Goal: Transaction & Acquisition: Purchase product/service

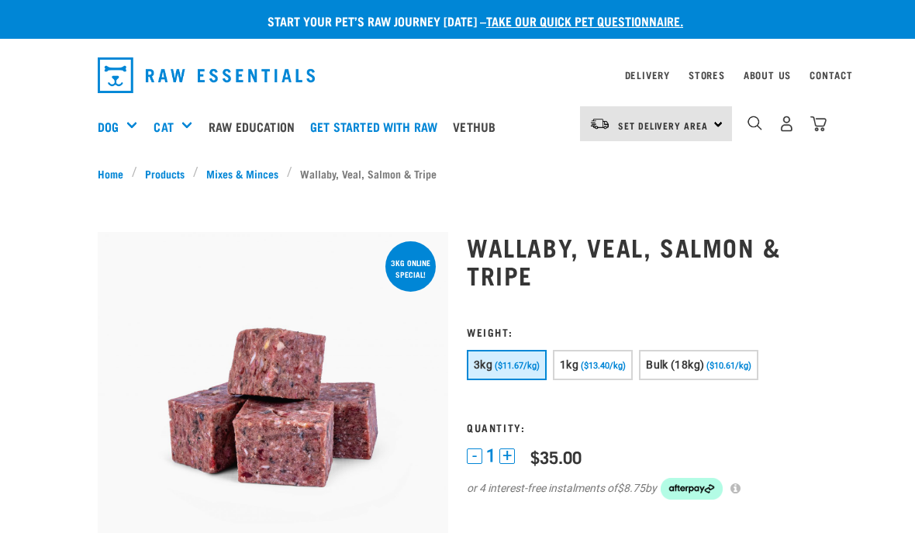
click at [596, 364] on span "($13.40/kg)" at bounding box center [603, 366] width 45 height 10
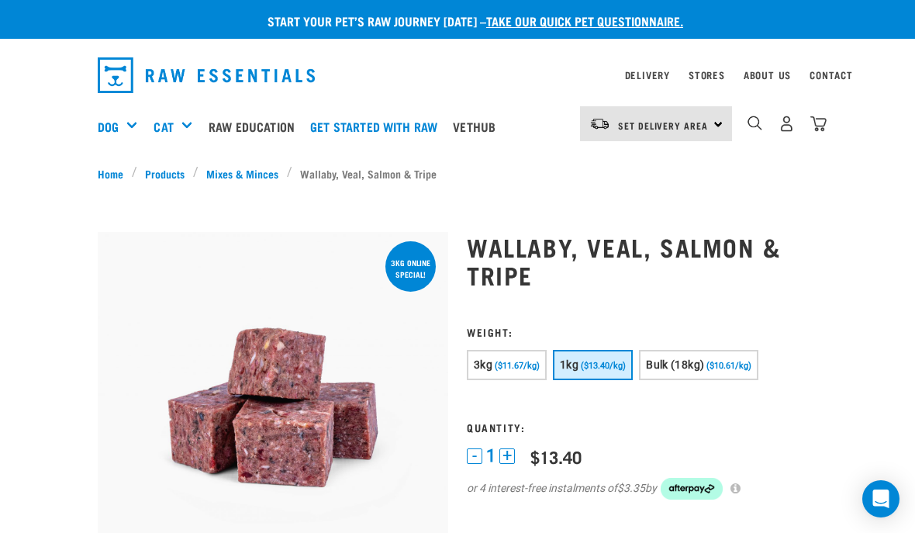
click at [704, 371] on span "Bulk (18kg)" at bounding box center [675, 364] width 58 height 12
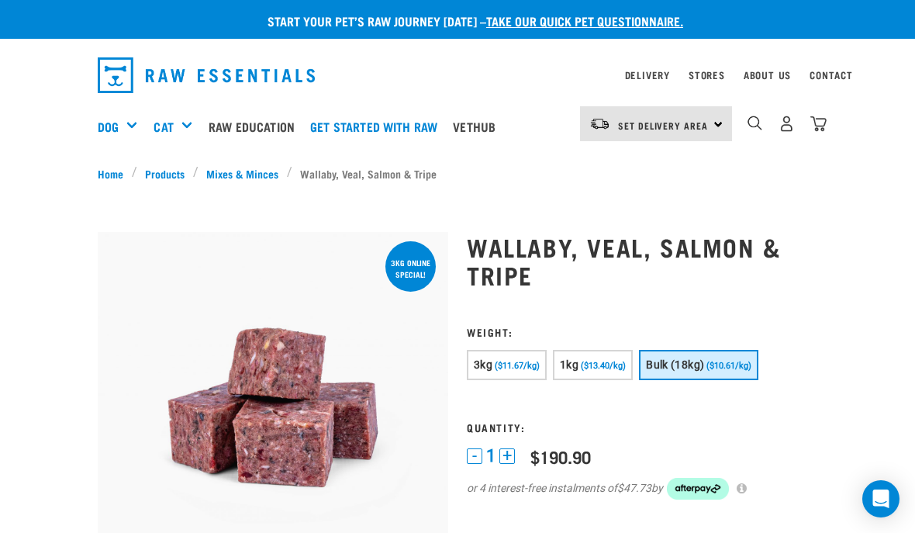
click at [514, 372] on button "3kg ($11.67/kg)" at bounding box center [507, 365] width 80 height 30
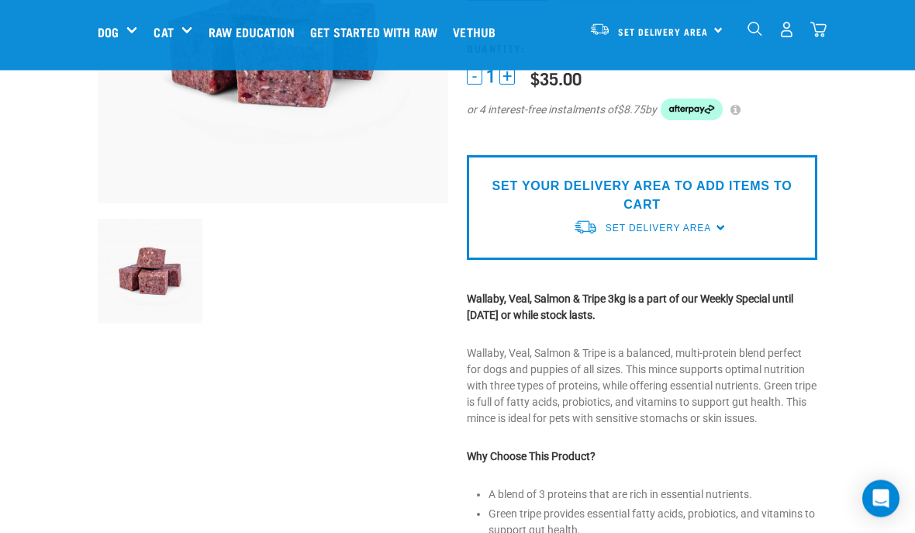
scroll to position [261, 0]
click at [720, 243] on div "SET YOUR DELIVERY AREA TO ADD ITEMS TO CART Set Delivery Area North Island Sout…" at bounding box center [642, 207] width 350 height 105
click at [704, 235] on div "Set Delivery Area" at bounding box center [658, 228] width 105 height 28
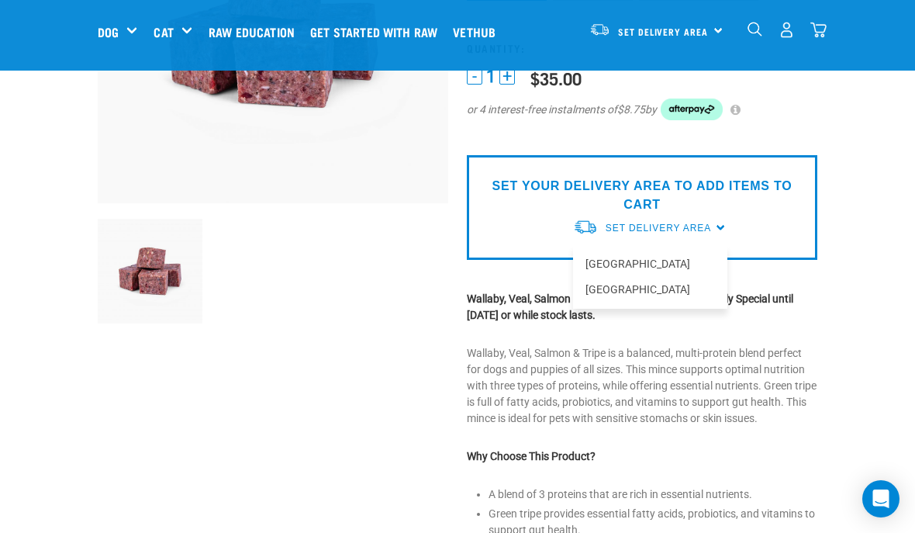
click at [638, 268] on link "[GEOGRAPHIC_DATA]" at bounding box center [650, 264] width 154 height 26
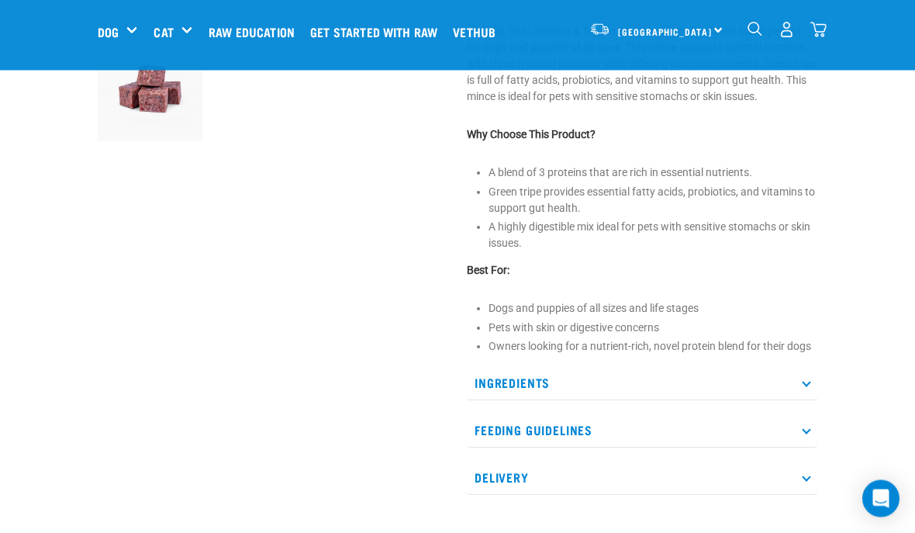
scroll to position [443, 0]
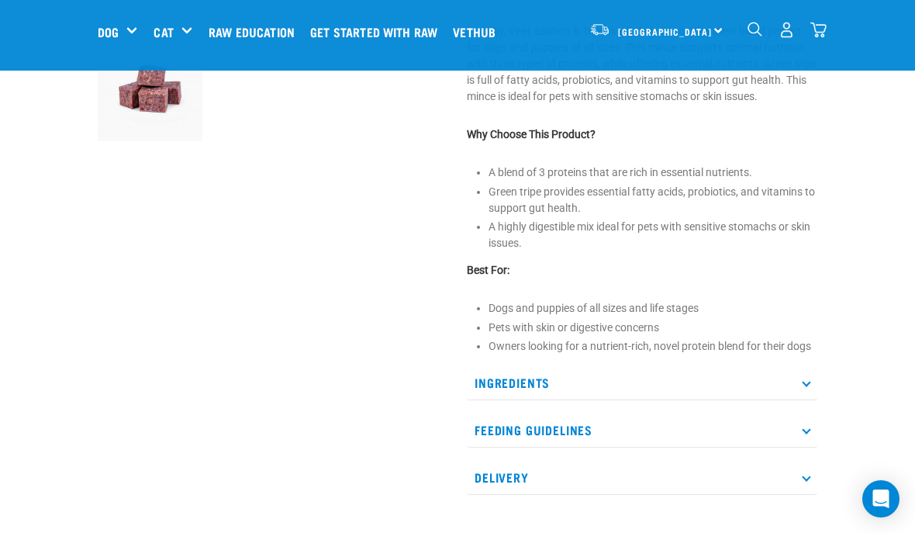
click at [809, 388] on p "Ingredients" at bounding box center [642, 382] width 350 height 35
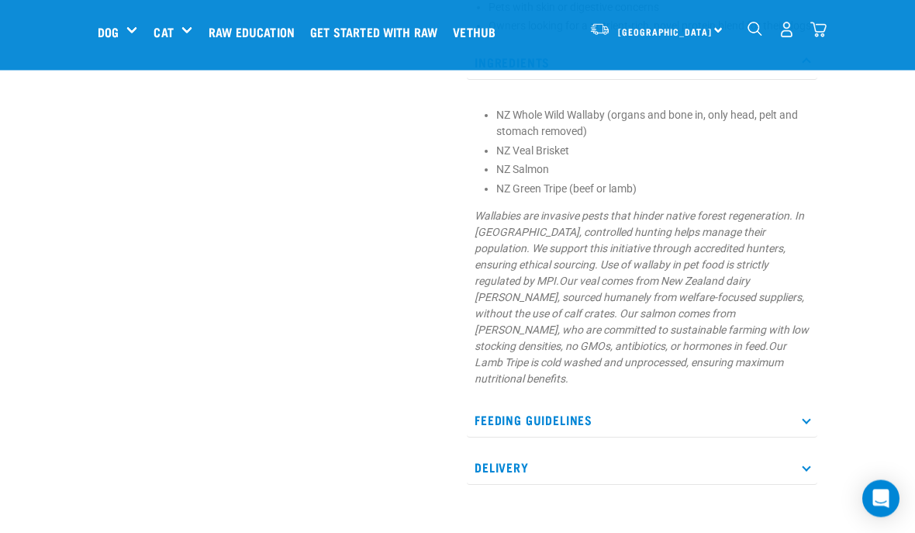
scroll to position [767, 0]
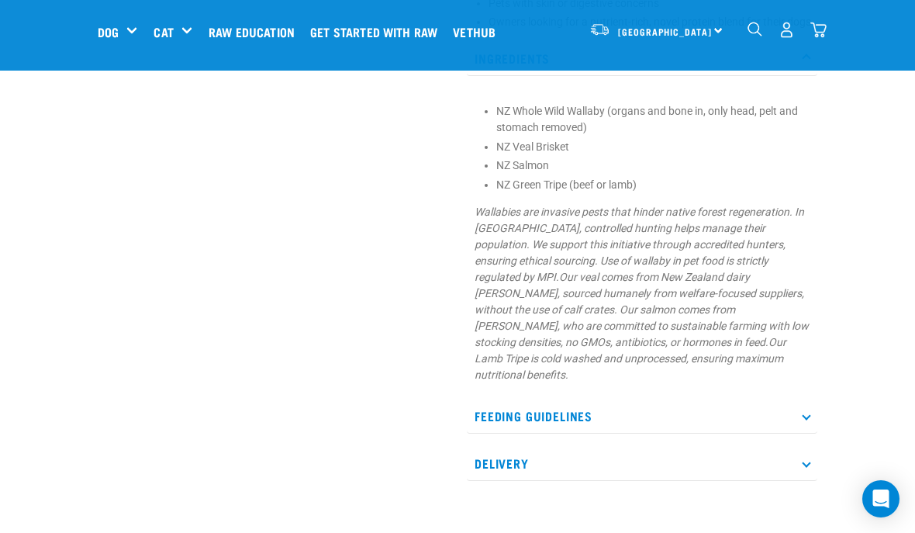
click at [809, 404] on p "Feeding Guidelines" at bounding box center [642, 416] width 350 height 35
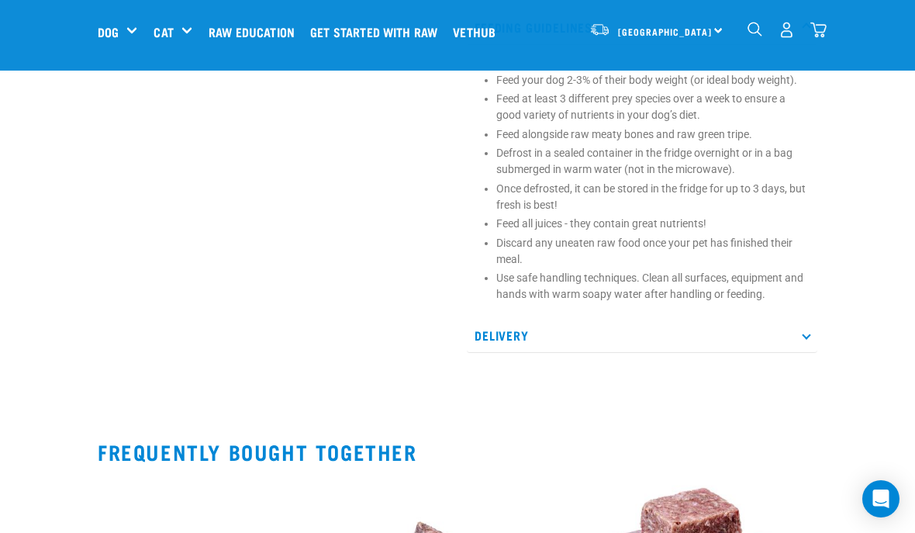
scroll to position [1158, 0]
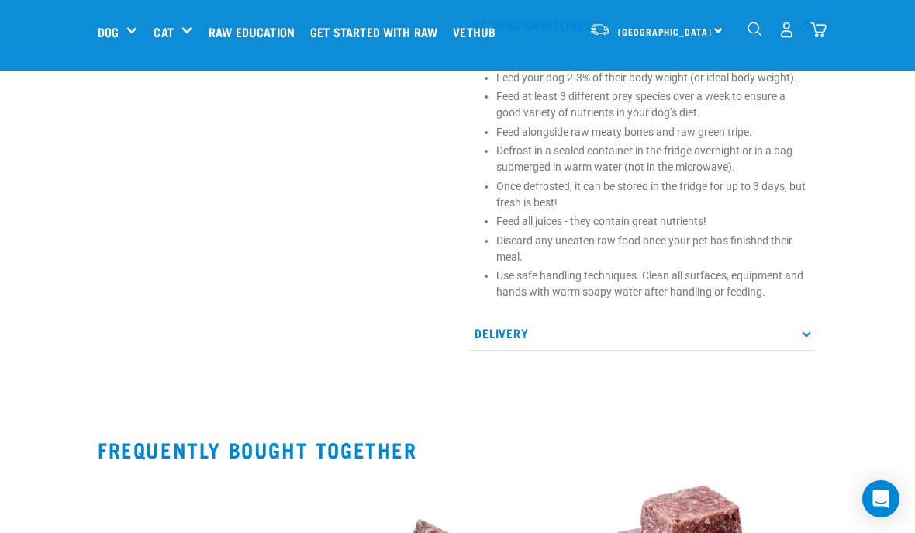
click p "Delivery"
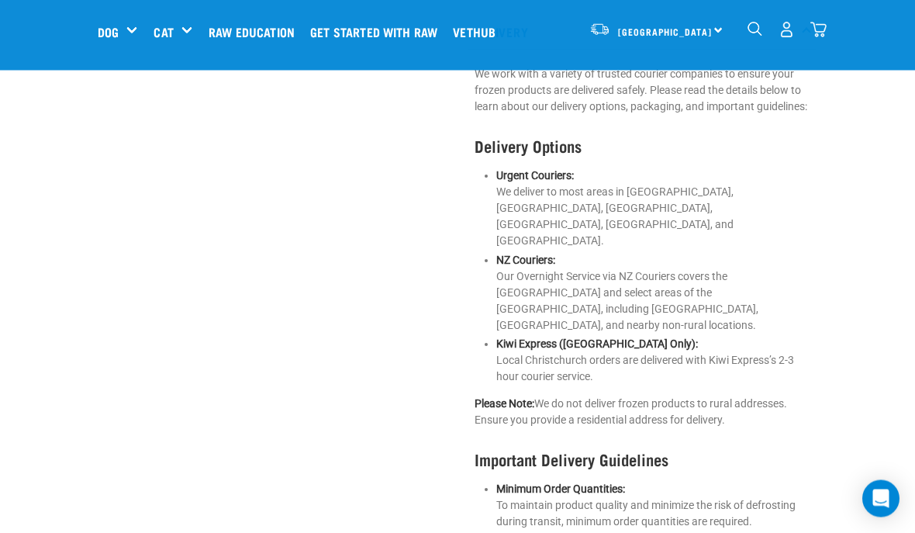
scroll to position [1458, 0]
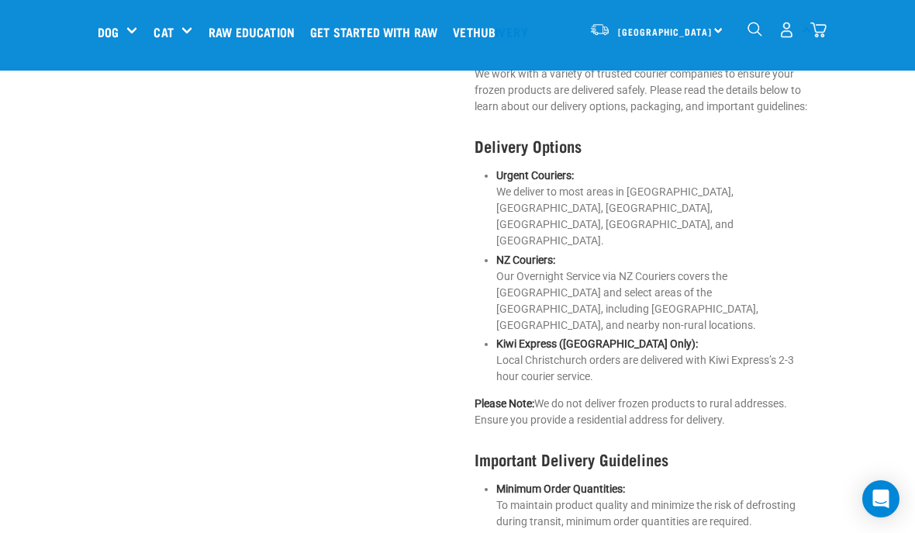
click h5 "Wildly Good Specials"
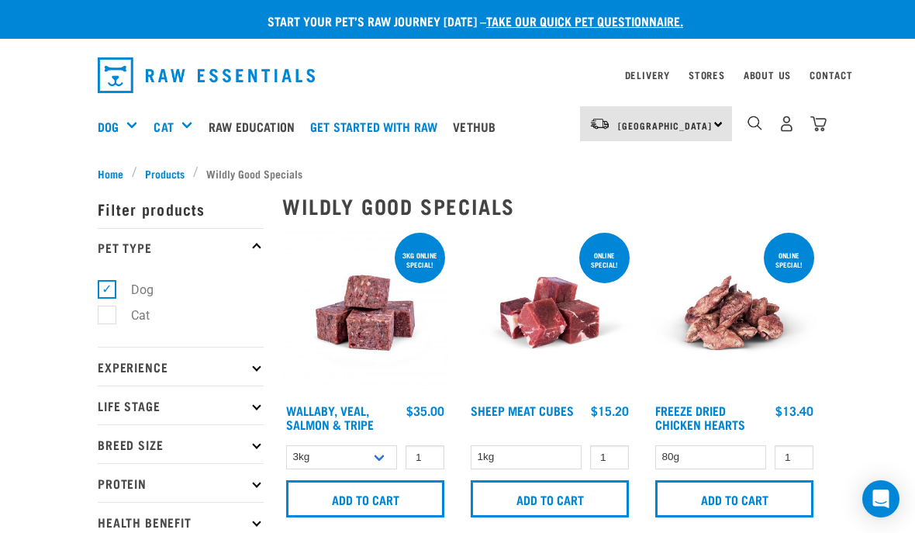
click at [17, 405] on div "Start your pet’s raw journey [DATE] – take our quick pet questionnaire. Deliver…" at bounding box center [457, 430] width 915 height 860
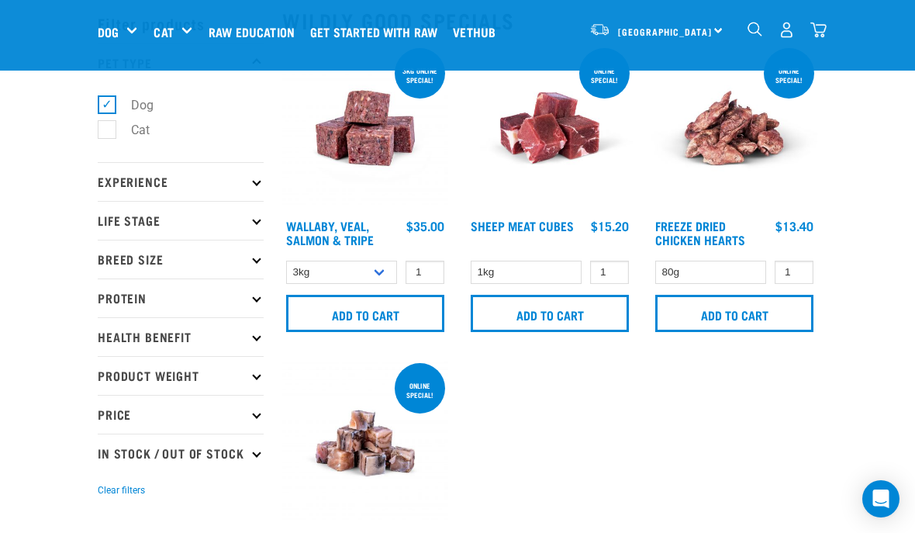
scroll to position [69, 0]
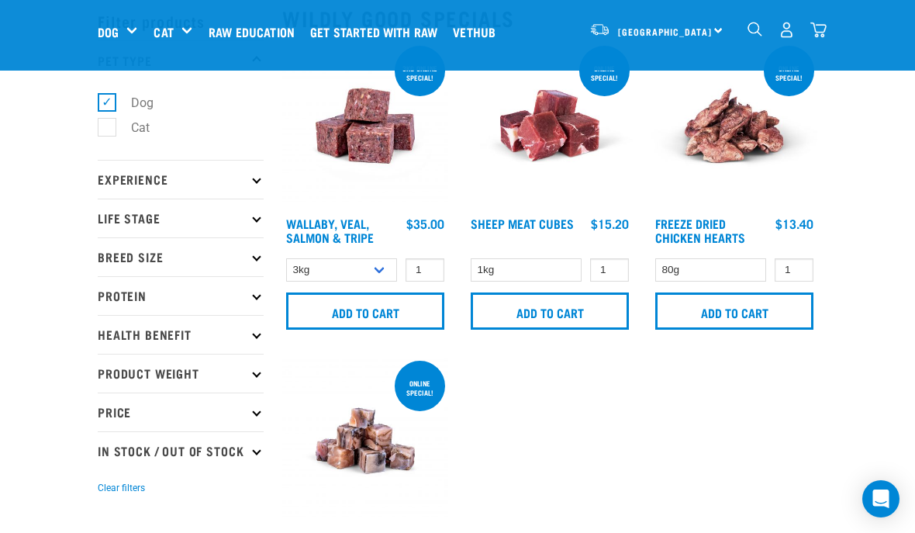
click at [261, 180] on p "Experience" at bounding box center [181, 179] width 166 height 39
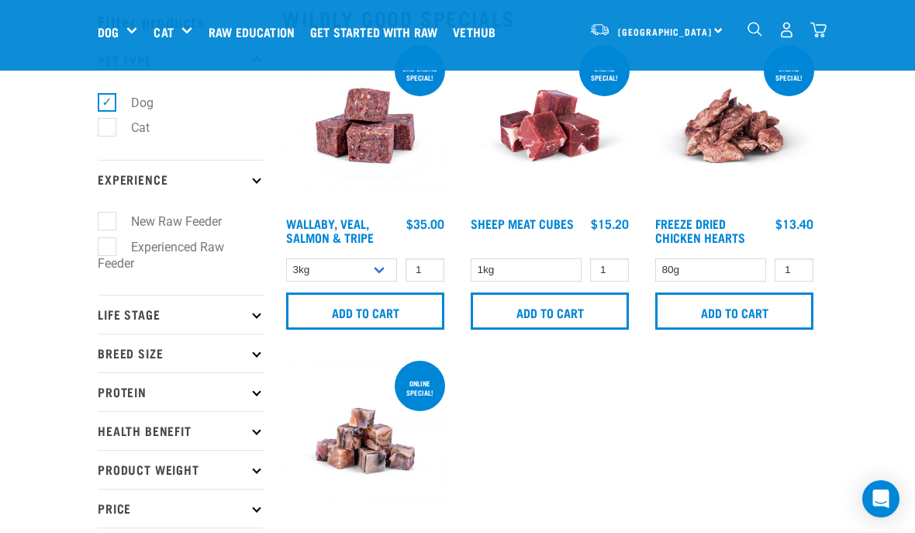
click at [255, 318] on p "Life Stage" at bounding box center [181, 314] width 166 height 39
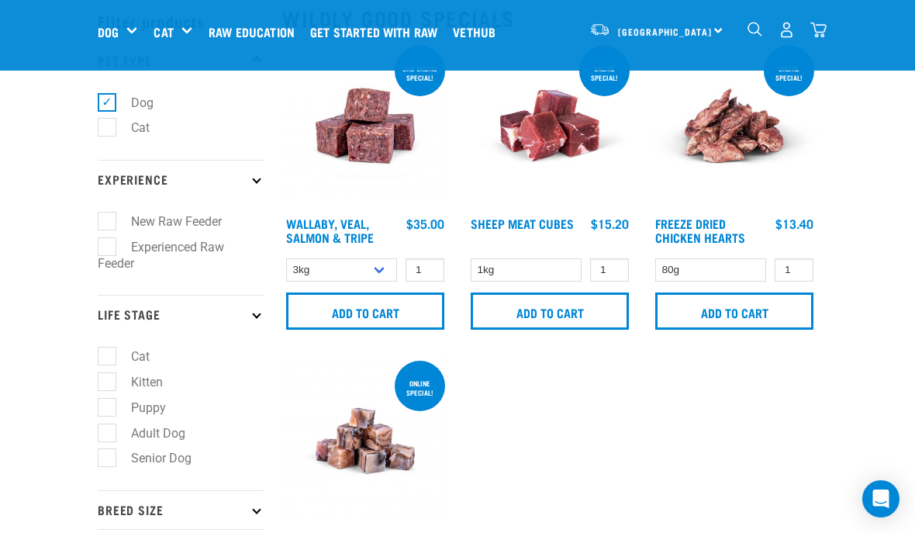
click at [116, 441] on label "Adult Dog" at bounding box center [148, 432] width 85 height 19
click at [108, 435] on input "Adult Dog" at bounding box center [103, 430] width 10 height 10
checkbox input "true"
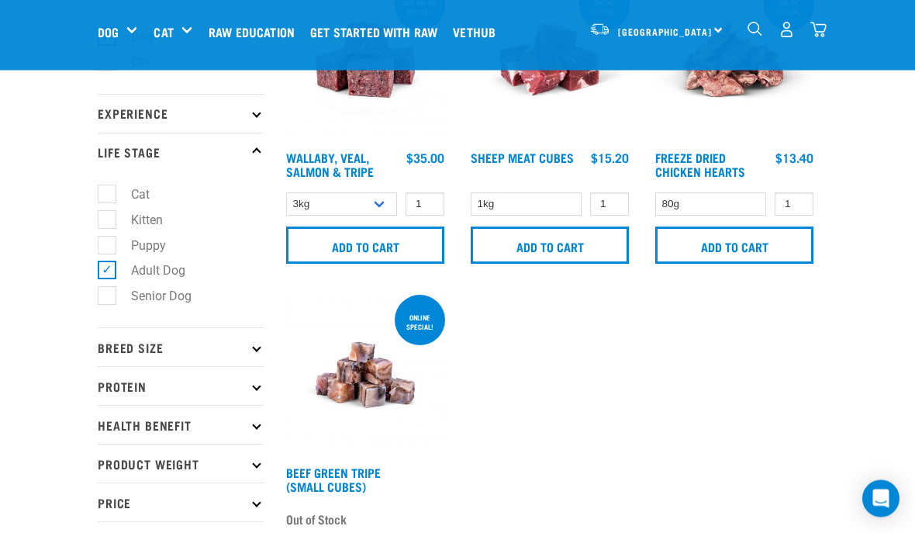
click at [255, 348] on icon at bounding box center [256, 347] width 9 height 9
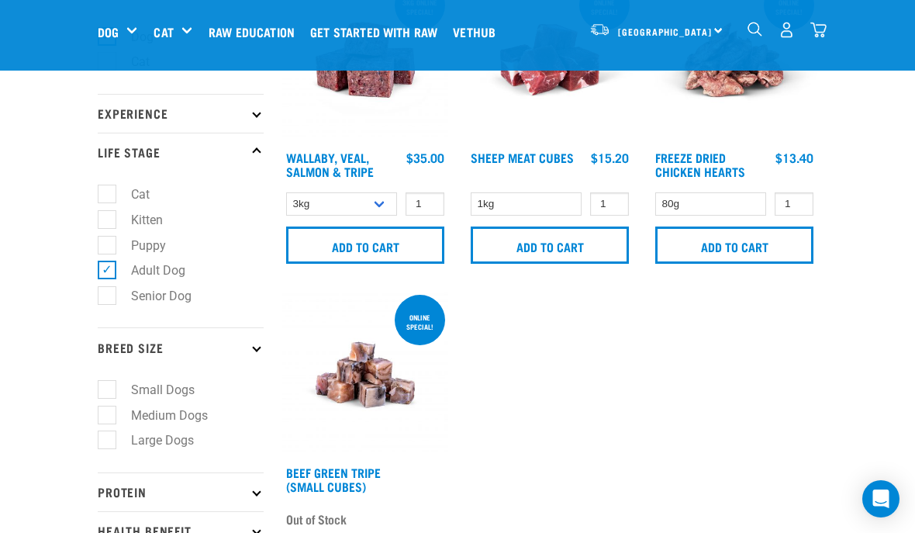
click at [109, 392] on label "Small Dogs" at bounding box center [153, 389] width 95 height 19
click at [108, 392] on input "Small Dogs" at bounding box center [103, 386] width 10 height 10
checkbox input "true"
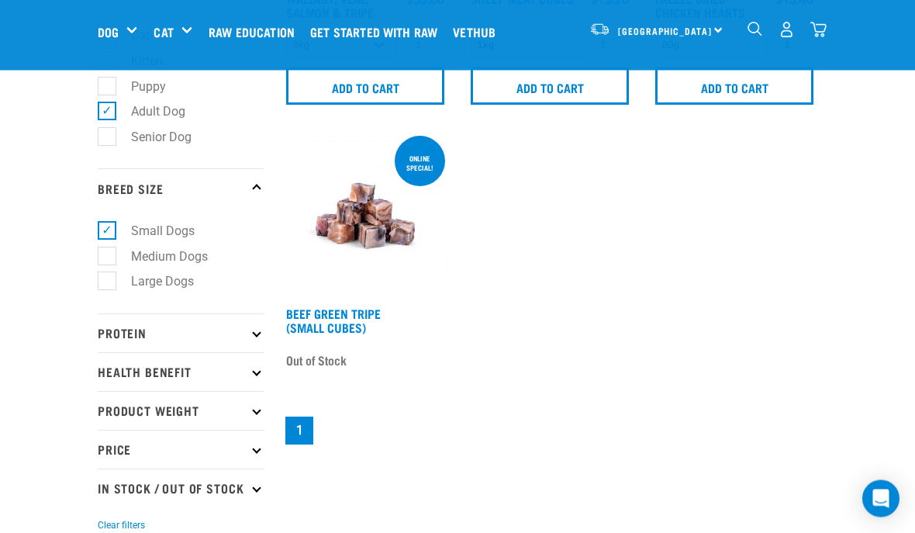
scroll to position [294, 0]
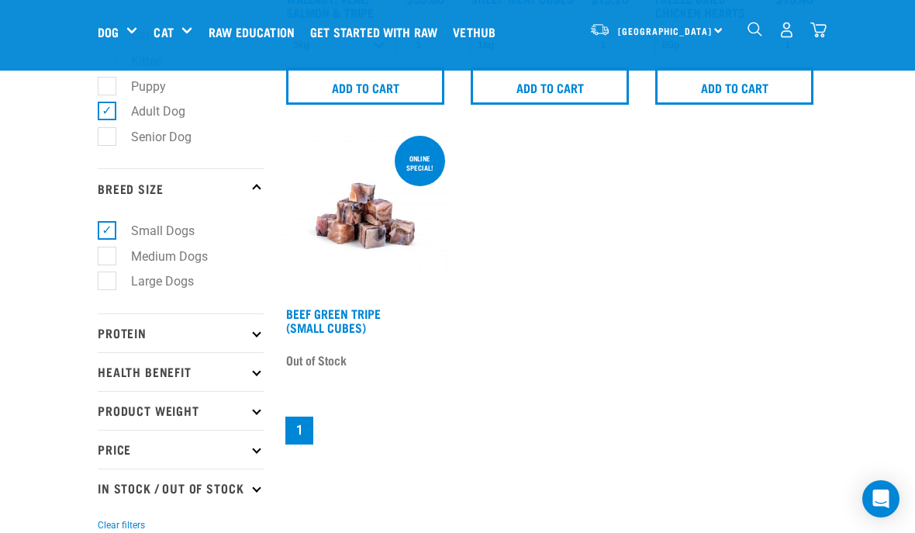
click at [254, 340] on p "Protein" at bounding box center [181, 332] width 166 height 39
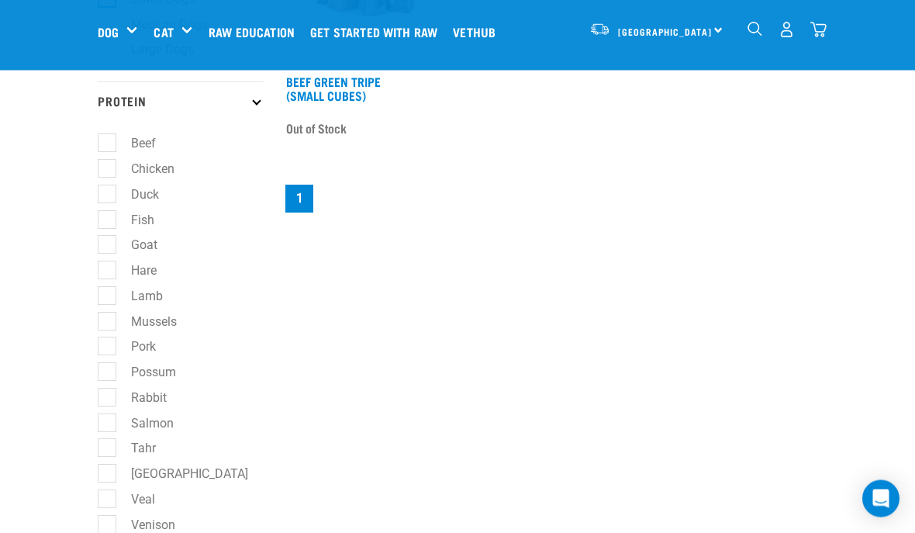
scroll to position [525, 0]
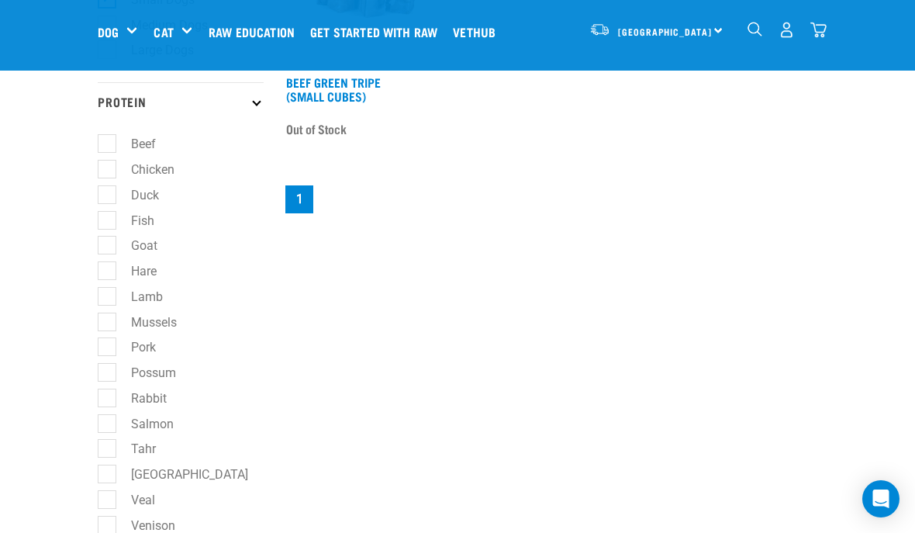
click at [112, 226] on label "Fish" at bounding box center [133, 220] width 54 height 19
click at [108, 223] on input "Fish" at bounding box center [103, 217] width 10 height 10
checkbox input "true"
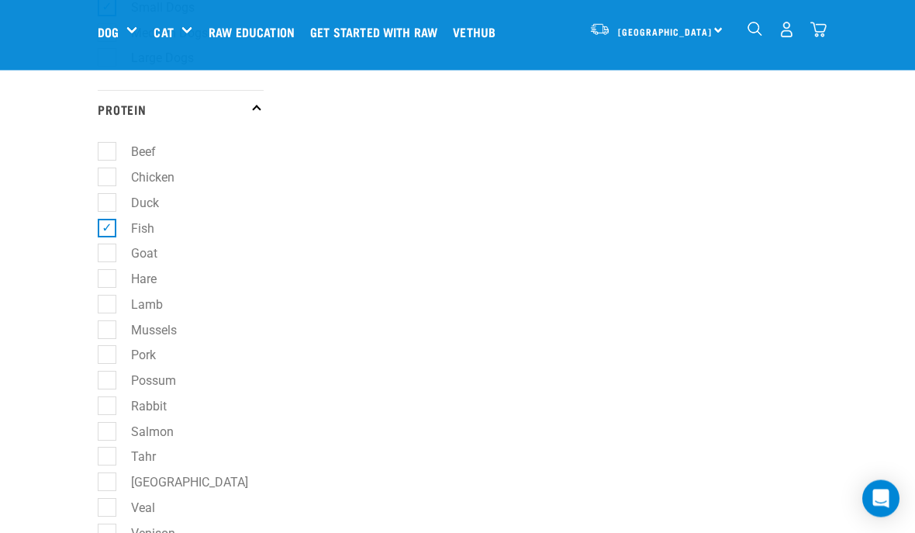
scroll to position [517, 0]
checkbox input "true"
click at [113, 523] on label "Venison" at bounding box center [143, 532] width 75 height 19
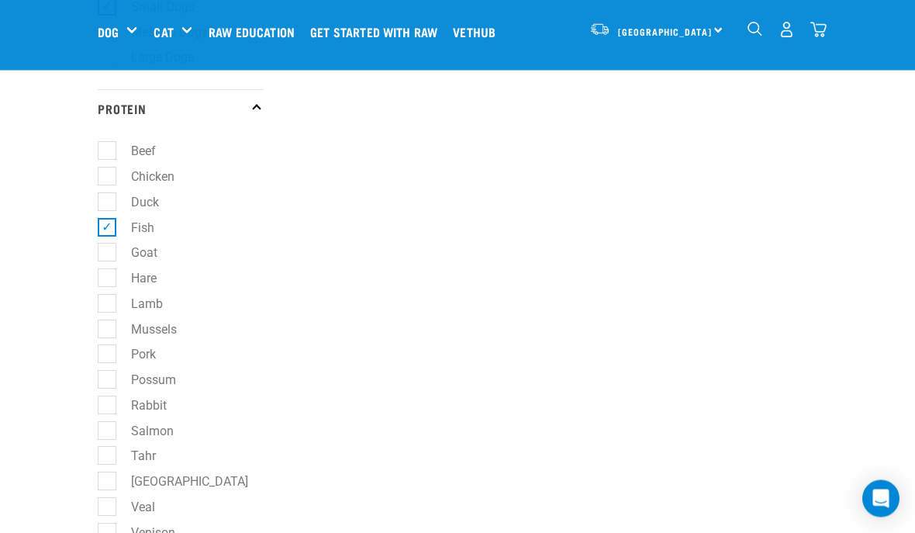
click at [108, 525] on input "Venison" at bounding box center [103, 530] width 10 height 10
checkbox input "true"
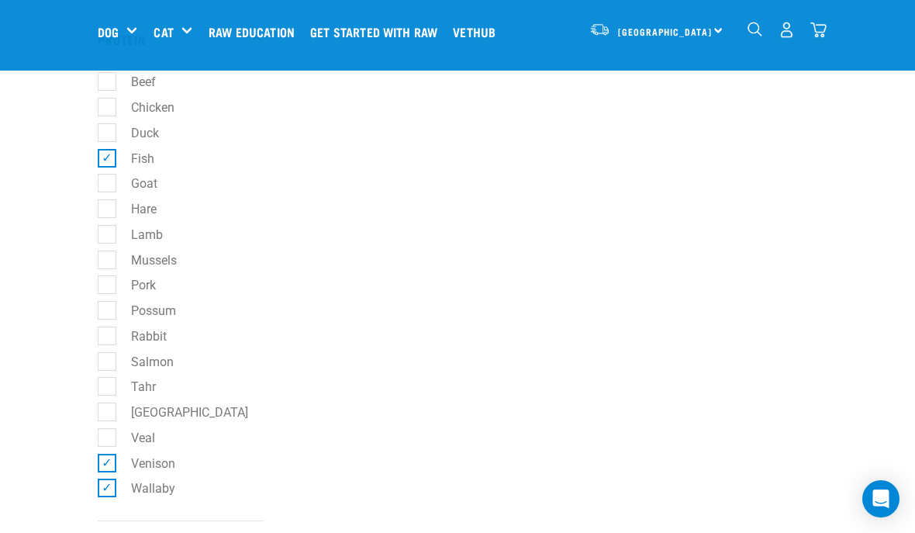
click at [109, 444] on label "Veal" at bounding box center [133, 437] width 55 height 19
click at [108, 440] on input "Veal" at bounding box center [103, 435] width 10 height 10
checkbox input "true"
click at [110, 370] on label "Salmon" at bounding box center [143, 361] width 74 height 19
click at [108, 364] on input "Salmon" at bounding box center [103, 359] width 10 height 10
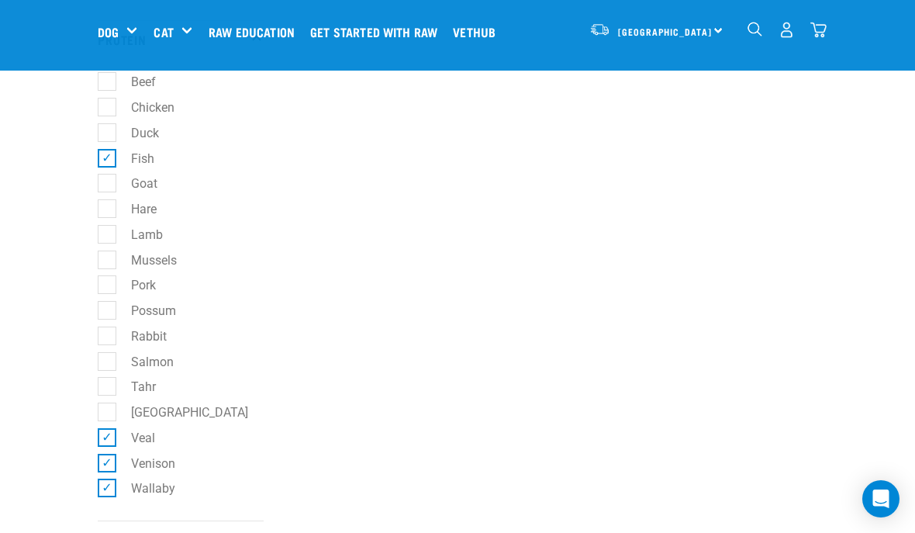
checkbox input "true"
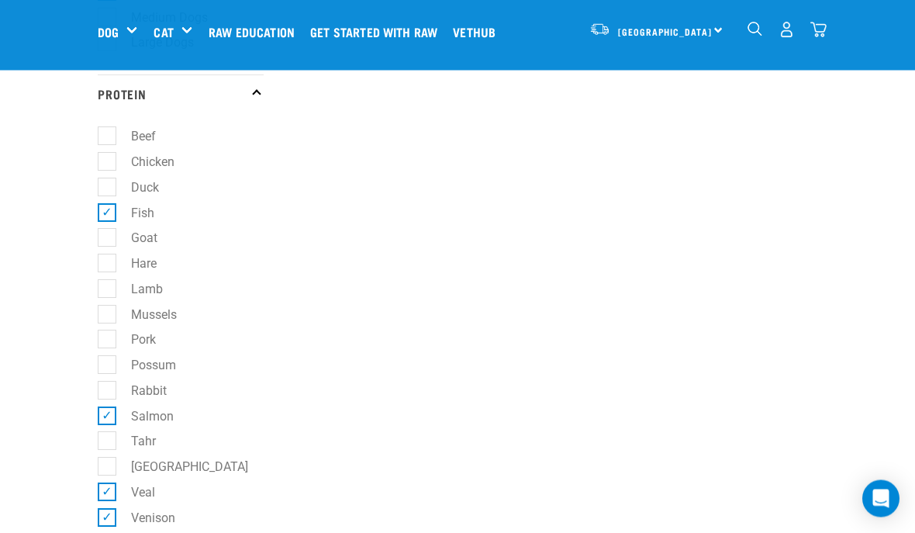
scroll to position [540, 0]
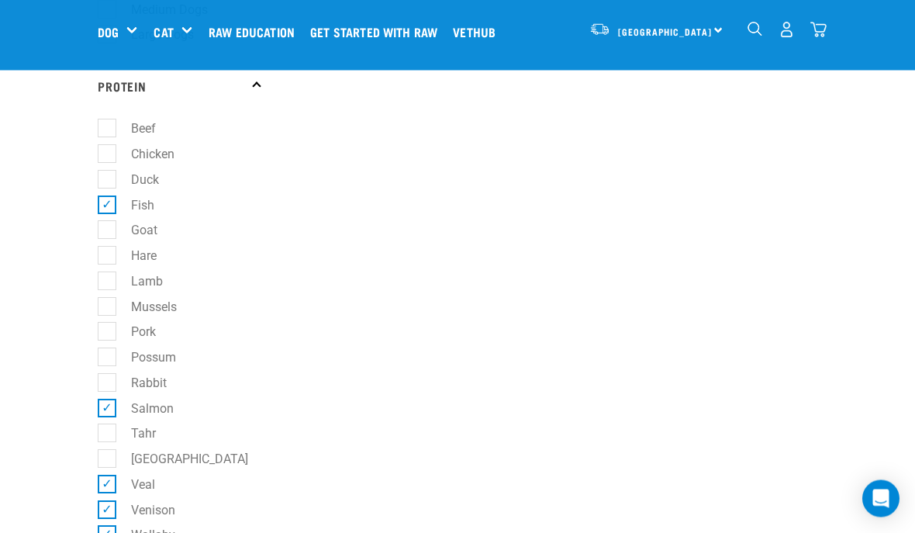
click at [113, 366] on label "Possum" at bounding box center [144, 357] width 76 height 19
click at [108, 361] on input "Possum" at bounding box center [103, 355] width 10 height 10
checkbox input "true"
click at [112, 298] on label "Mussels" at bounding box center [144, 307] width 77 height 19
click at [108, 299] on input "Mussels" at bounding box center [103, 304] width 10 height 10
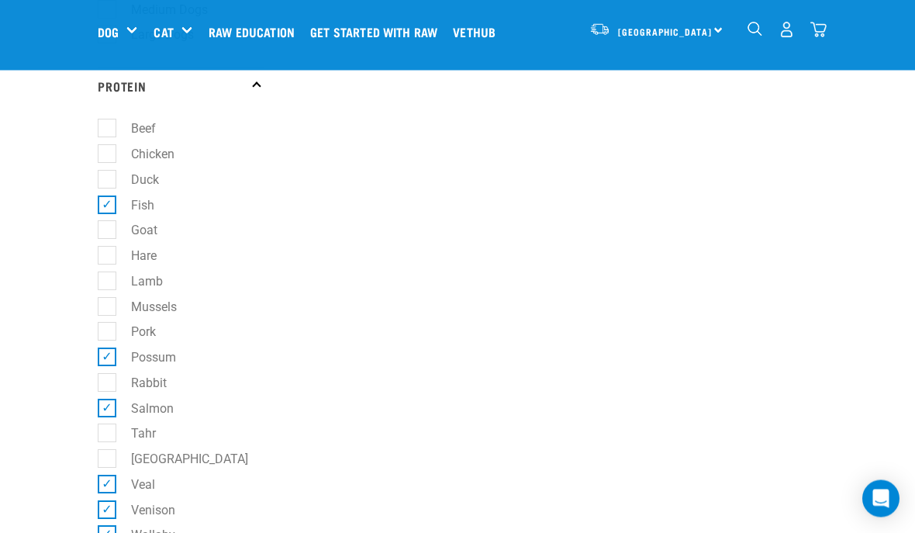
checkbox input "true"
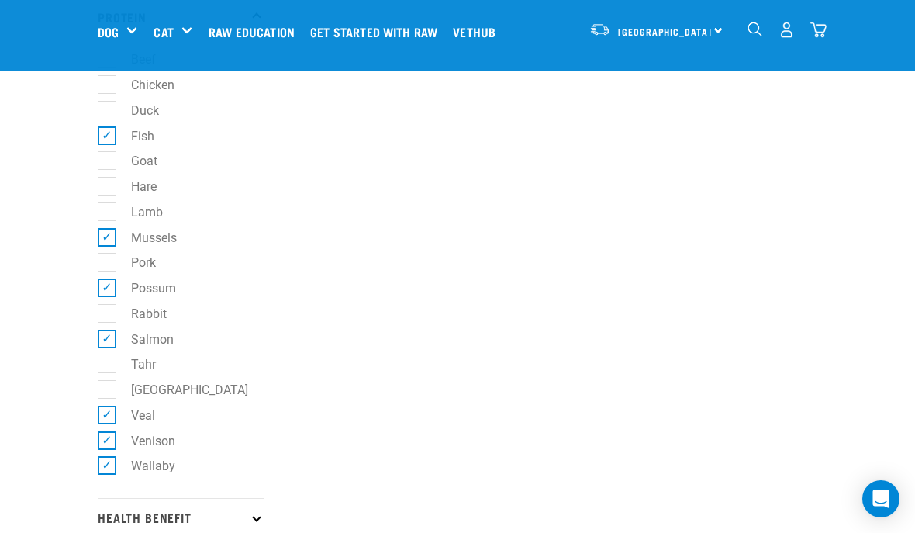
click at [113, 219] on label "Lamb" at bounding box center [137, 211] width 63 height 19
click at [108, 214] on input "Lamb" at bounding box center [103, 209] width 10 height 10
checkbox input "true"
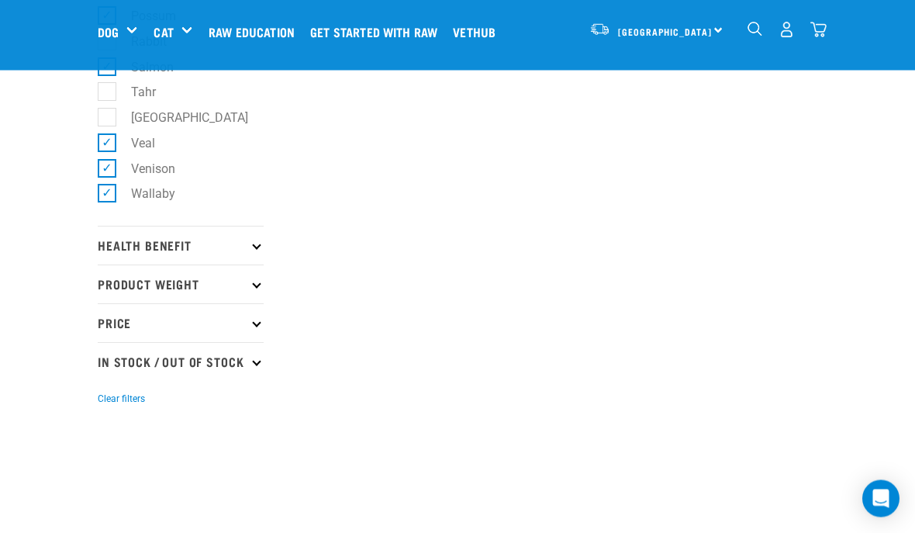
scroll to position [912, 0]
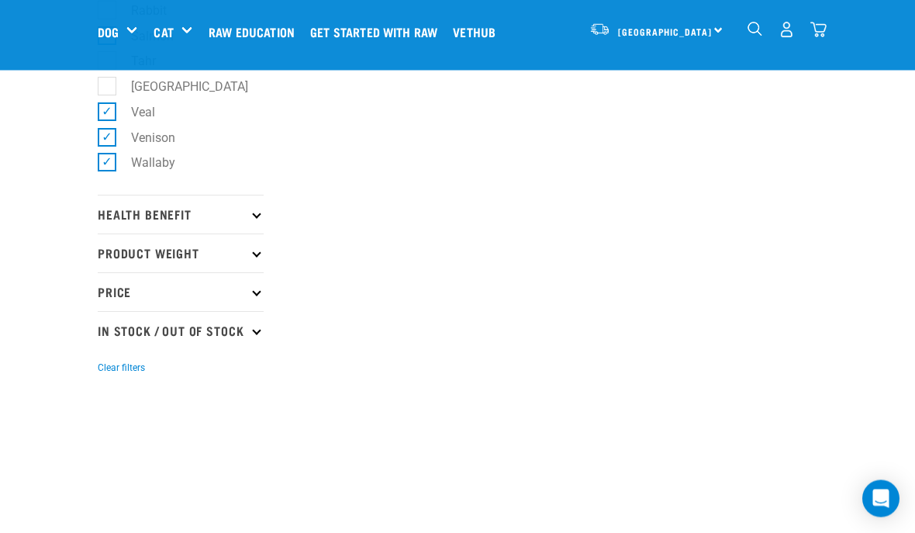
click at [258, 226] on p "Health Benefit" at bounding box center [181, 214] width 166 height 39
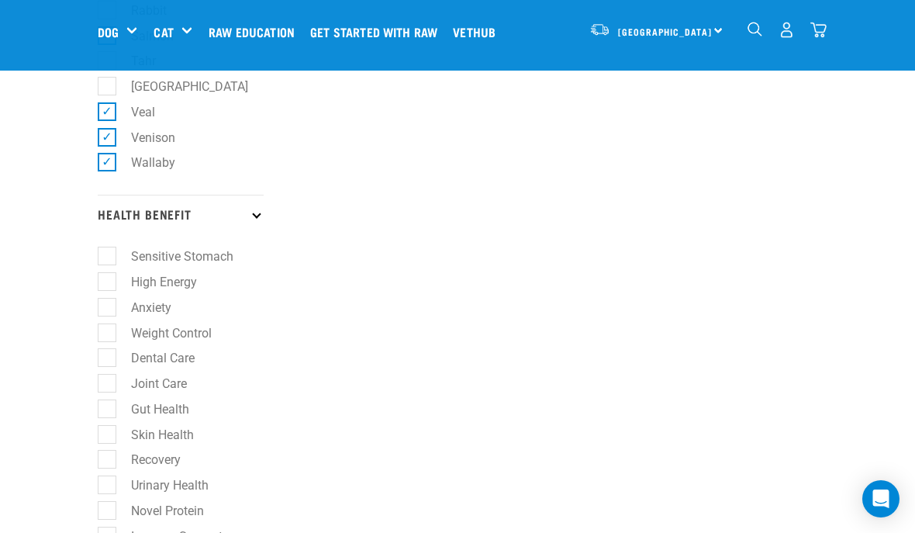
click at [114, 338] on label "Weight Control" at bounding box center [162, 332] width 112 height 19
click at [108, 335] on input "Weight Control" at bounding box center [103, 330] width 10 height 10
checkbox input "true"
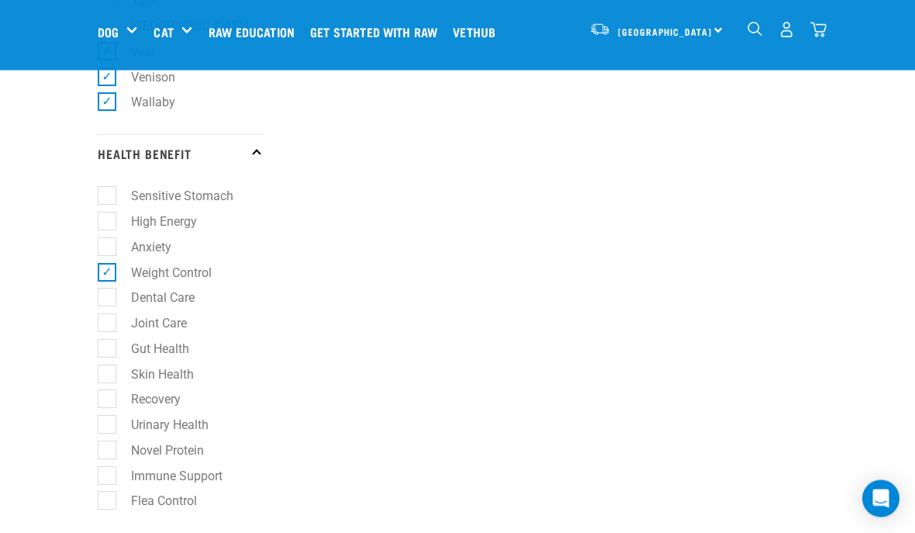
scroll to position [973, 0]
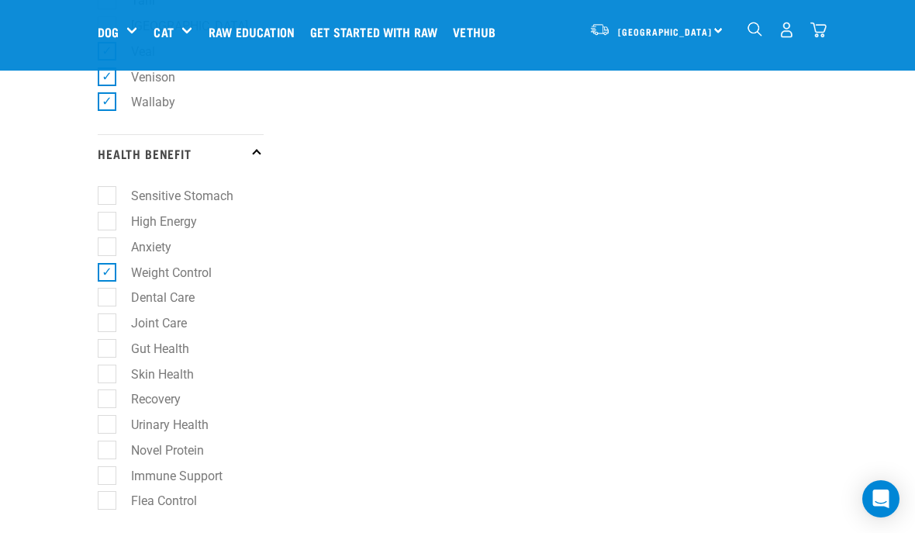
click at [114, 383] on label "Skin Health" at bounding box center [153, 373] width 94 height 19
click at [108, 376] on input "Skin Health" at bounding box center [103, 371] width 10 height 10
checkbox input "true"
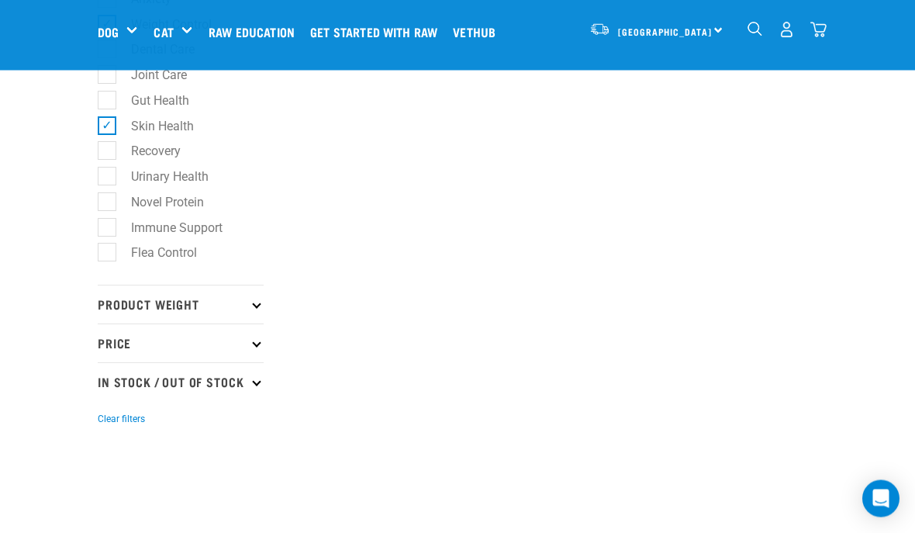
click at [259, 312] on p "Product Weight" at bounding box center [181, 304] width 166 height 39
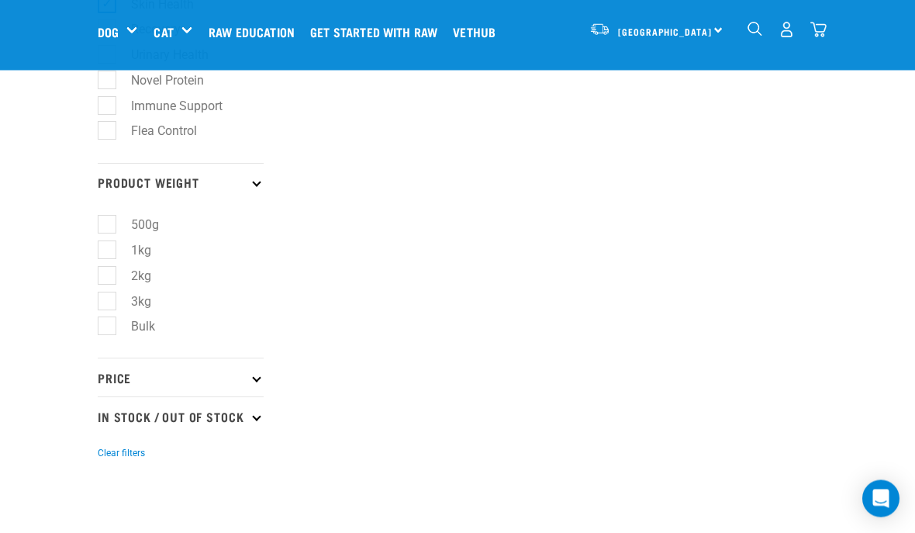
click at [255, 387] on p "Price" at bounding box center [181, 377] width 166 height 39
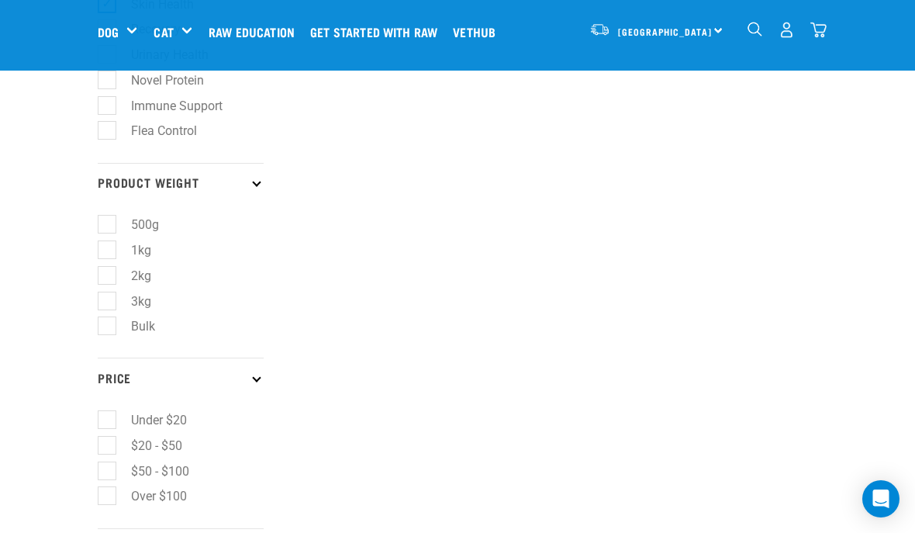
click at [118, 423] on label "Under $20" at bounding box center [149, 419] width 87 height 19
click at [108, 422] on input "Under $20" at bounding box center [103, 417] width 10 height 10
checkbox input "true"
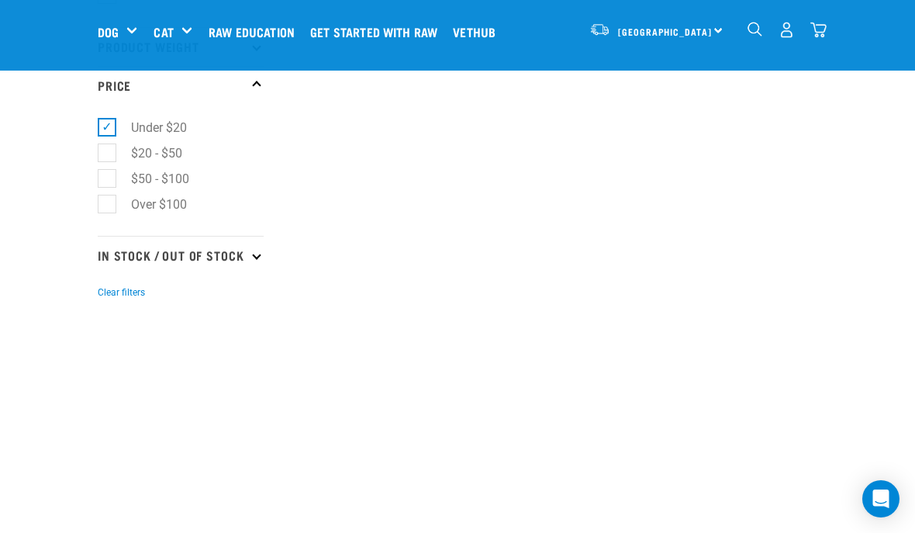
scroll to position [1478, 0]
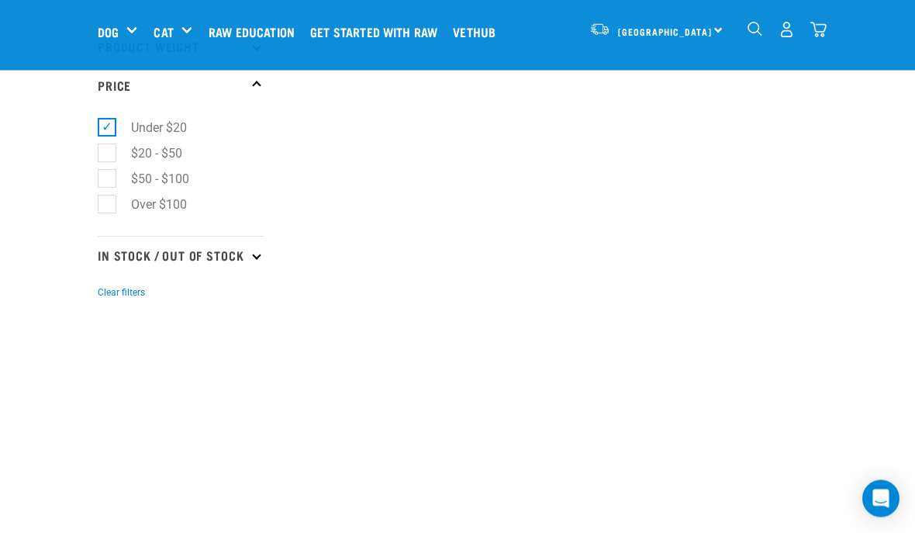
click at [261, 270] on p "In Stock / Out Of Stock" at bounding box center [181, 255] width 166 height 39
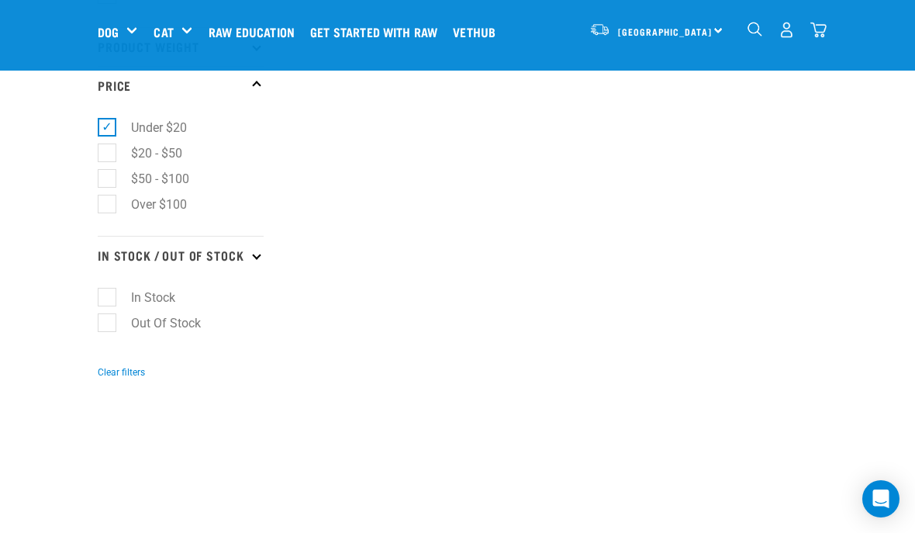
click at [116, 307] on label "In Stock" at bounding box center [143, 297] width 75 height 19
click at [108, 300] on input "In Stock" at bounding box center [103, 295] width 10 height 10
checkbox input "true"
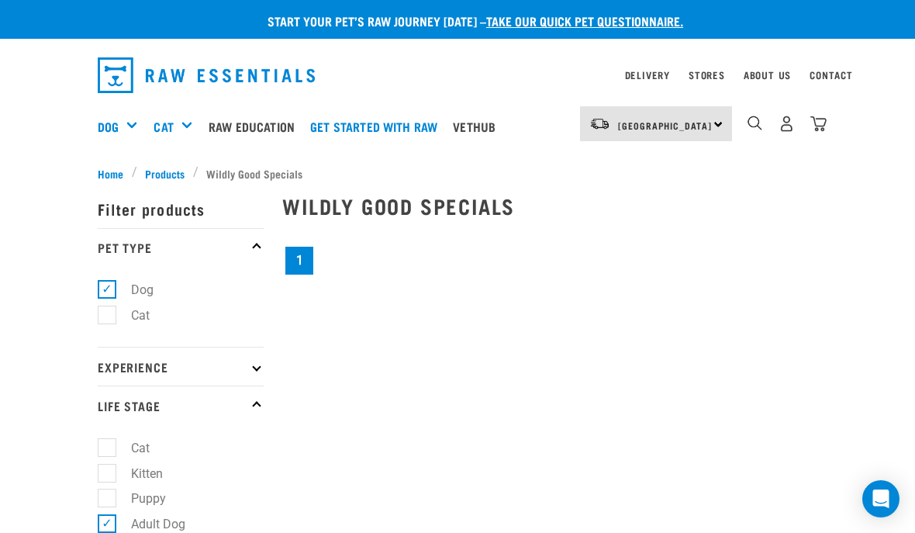
click at [304, 267] on link "1" at bounding box center [299, 261] width 28 height 28
click at [371, 208] on h2 "Wildly Good Specials" at bounding box center [549, 206] width 535 height 24
click at [303, 271] on link "1" at bounding box center [299, 261] width 28 height 28
click at [712, 128] on div "[GEOGRAPHIC_DATA] [GEOGRAPHIC_DATA]" at bounding box center [656, 123] width 152 height 35
click at [644, 169] on link "[GEOGRAPHIC_DATA]" at bounding box center [654, 167] width 149 height 34
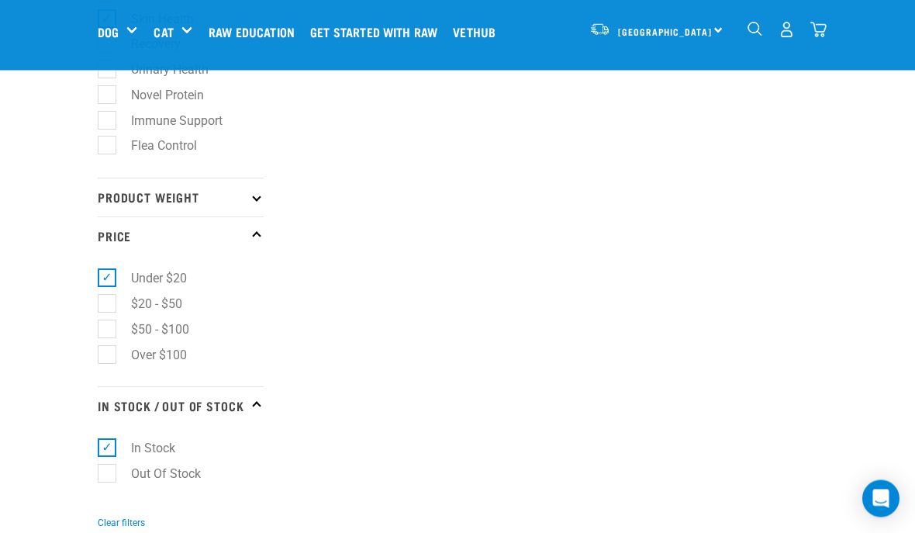
scroll to position [1329, 0]
click at [254, 198] on icon at bounding box center [256, 196] width 9 height 9
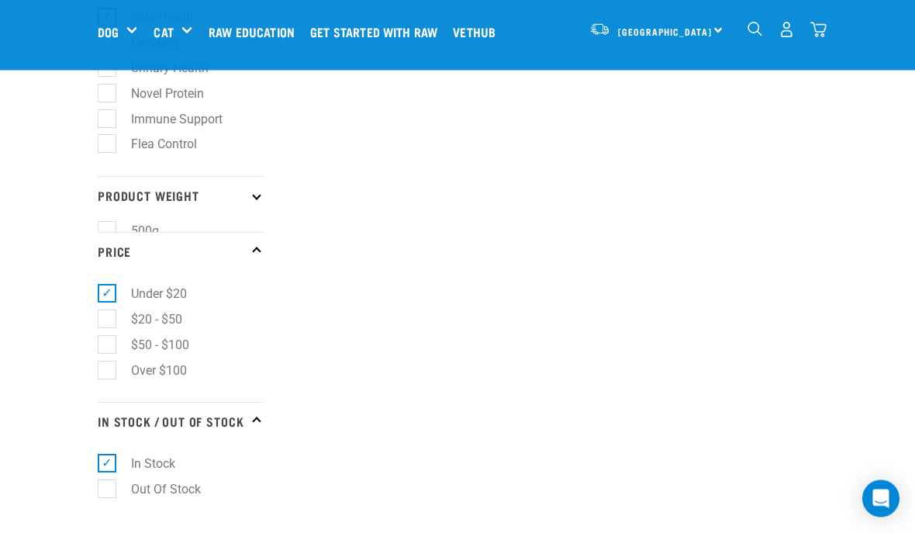
scroll to position [1330, 0]
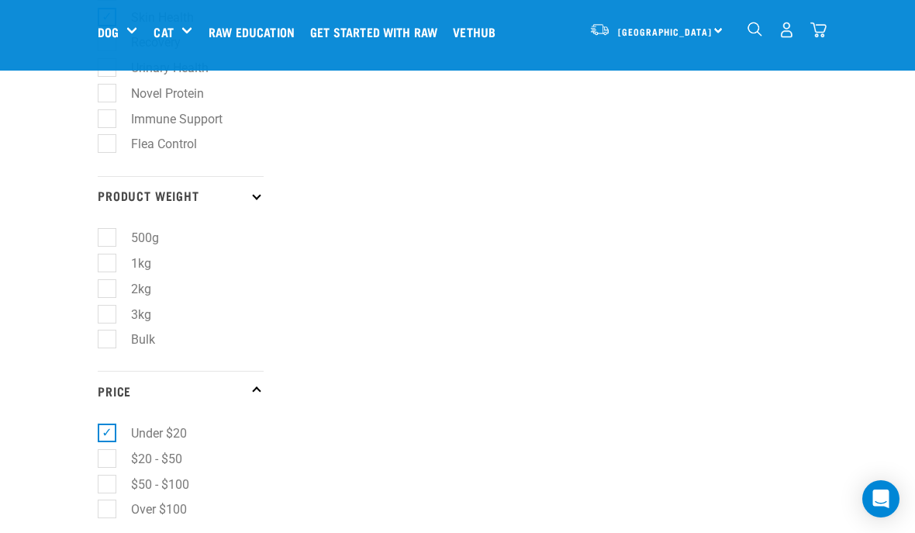
click at [112, 242] on label "500g" at bounding box center [135, 237] width 59 height 19
click at [108, 240] on input "500g" at bounding box center [103, 235] width 10 height 10
checkbox input "true"
click at [120, 254] on label "1kg" at bounding box center [131, 263] width 51 height 19
click at [108, 255] on input "1kg" at bounding box center [103, 260] width 10 height 10
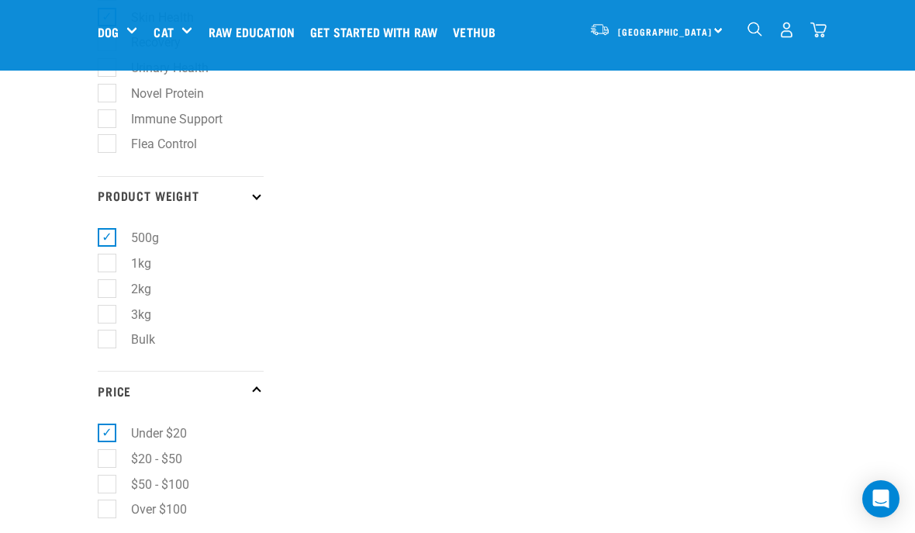
checkbox input "true"
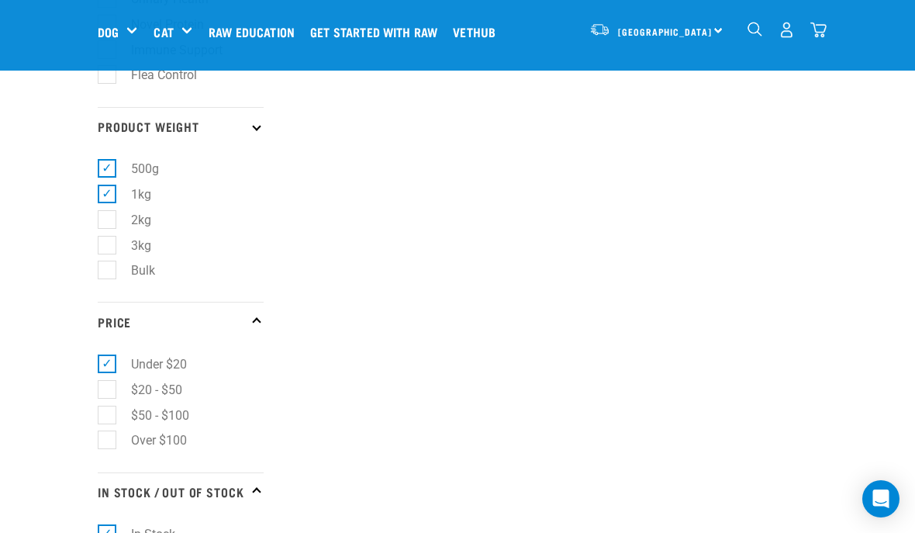
click at [119, 226] on label "2kg" at bounding box center [131, 219] width 51 height 19
click at [108, 222] on input "2kg" at bounding box center [103, 217] width 10 height 10
checkbox input "true"
click at [112, 241] on label "3kg" at bounding box center [131, 245] width 51 height 19
click at [108, 241] on input "3kg" at bounding box center [103, 242] width 10 height 10
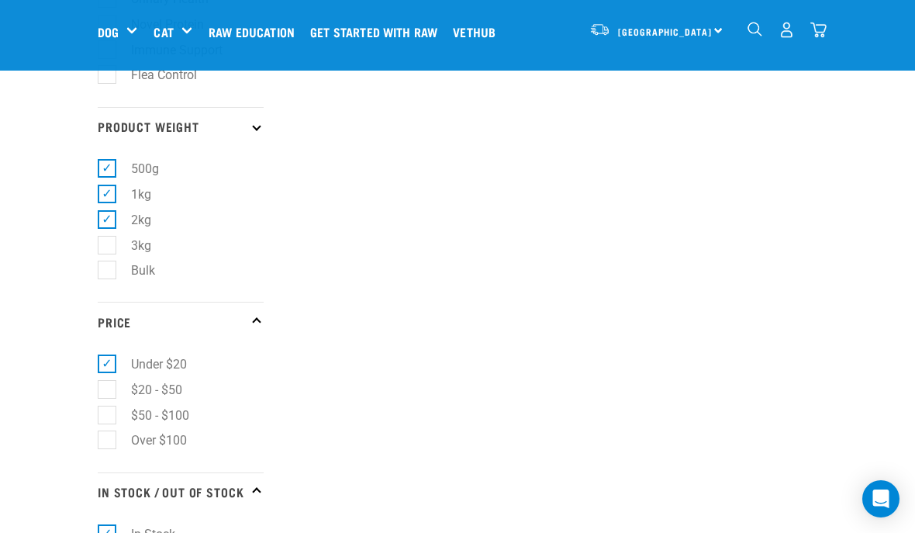
checkbox input "true"
click at [112, 271] on label "Bulk" at bounding box center [133, 270] width 55 height 19
click at [108, 271] on input "Bulk" at bounding box center [103, 268] width 10 height 10
checkbox input "true"
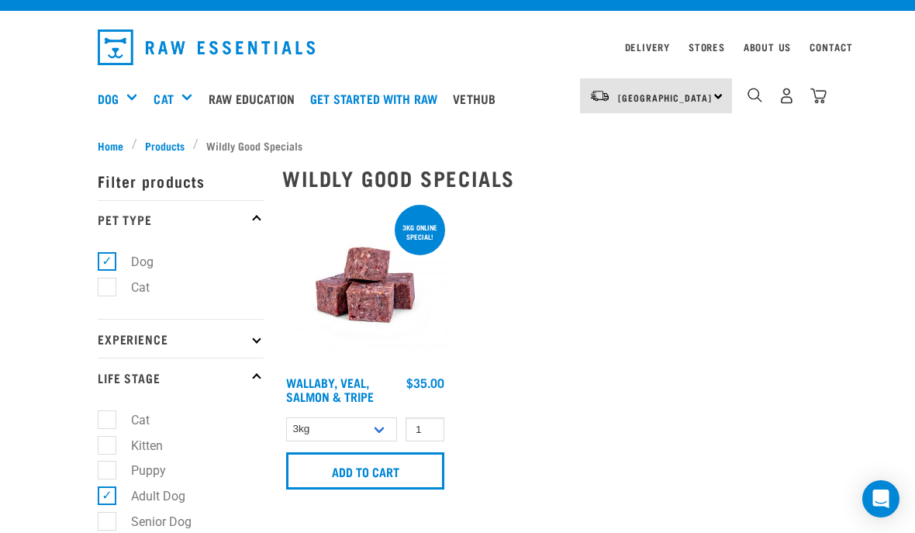
scroll to position [28, 0]
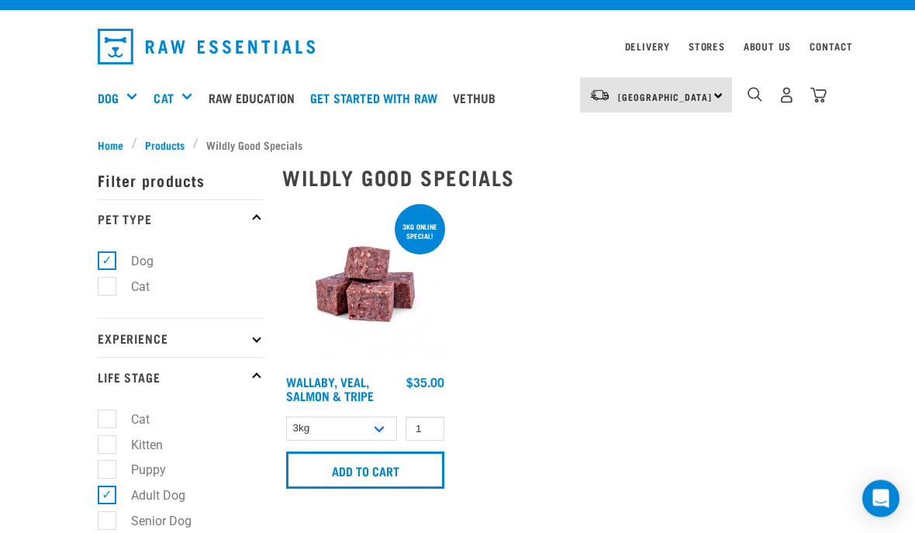
click at [382, 478] on input "Add to cart" at bounding box center [365, 470] width 158 height 37
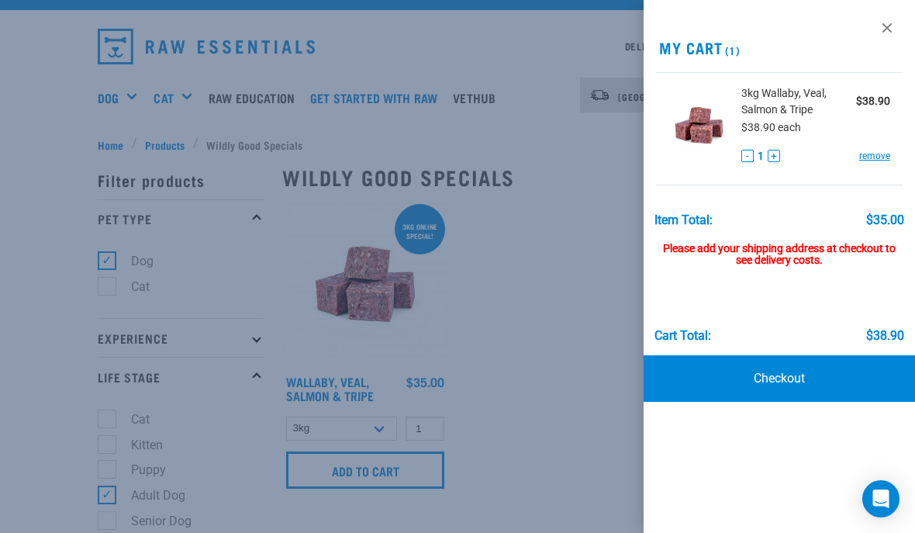
click at [802, 205] on div "Item Total: $35.00" at bounding box center [779, 212] width 250 height 29
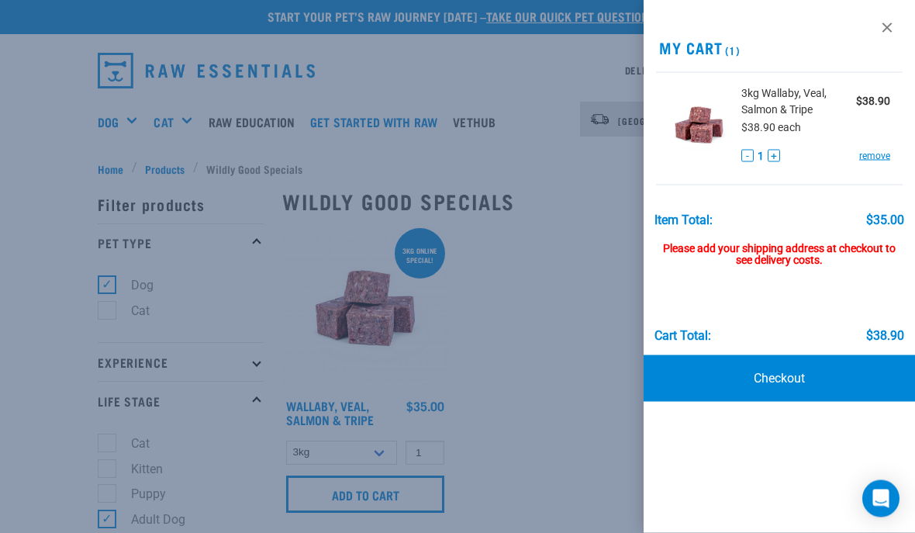
scroll to position [0, 0]
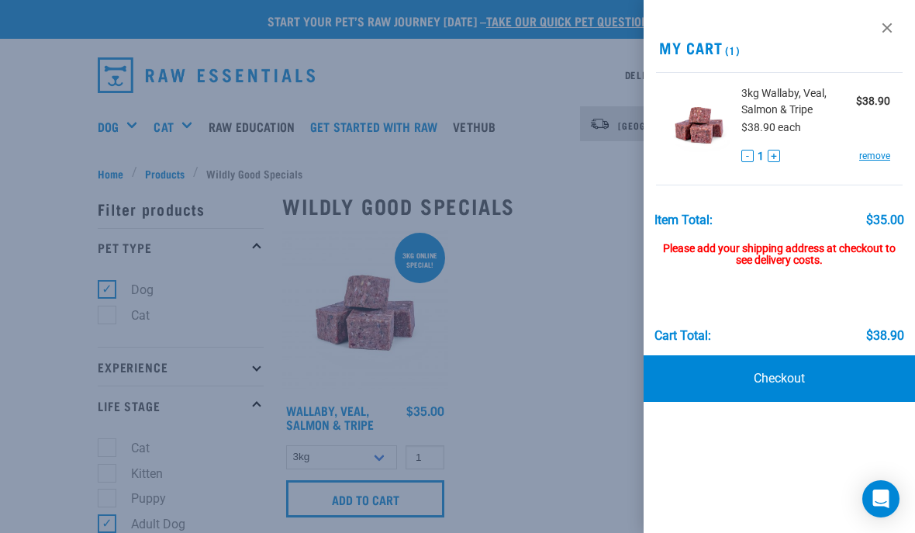
click at [894, 32] on link at bounding box center [887, 28] width 25 height 25
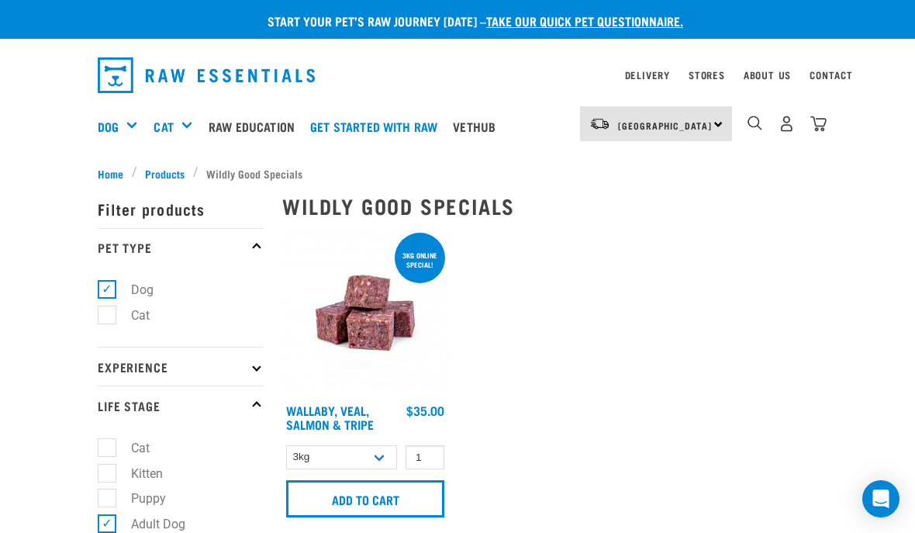
click at [646, 78] on link "Delivery" at bounding box center [647, 74] width 45 height 5
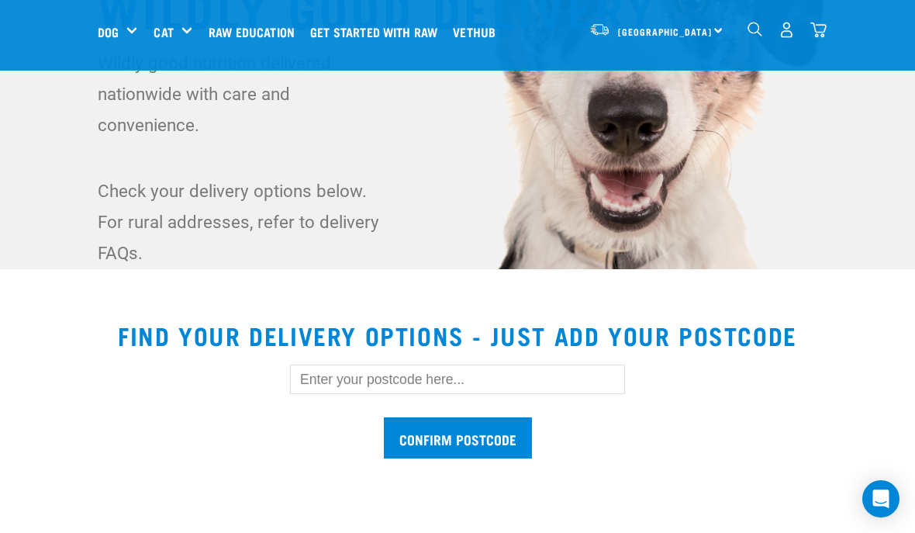
scroll to position [268, 0]
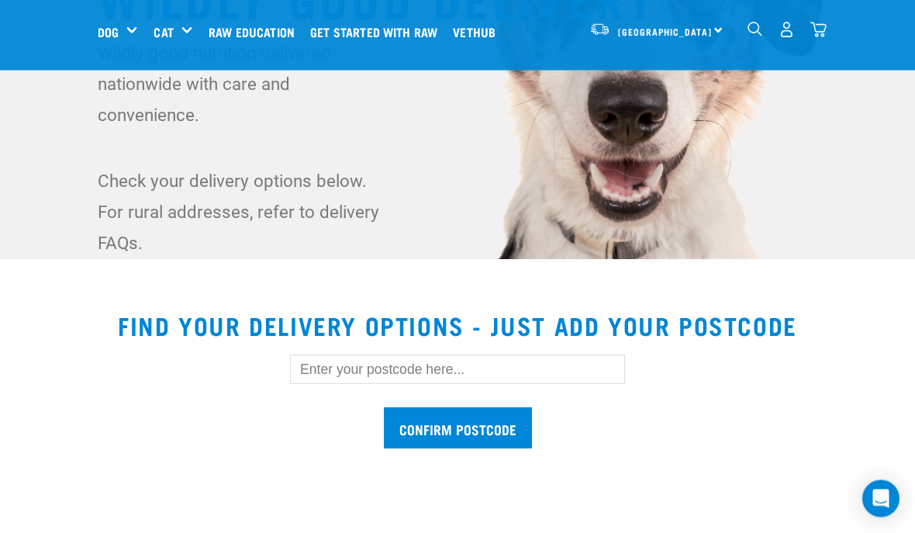
click at [338, 379] on input "text" at bounding box center [457, 369] width 335 height 29
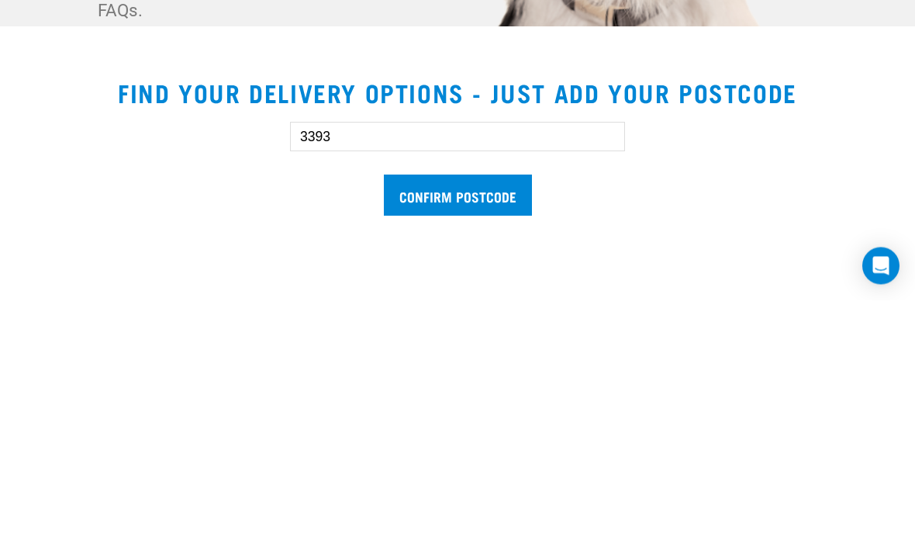
type input "3393"
click at [466, 408] on input "Confirm postcode" at bounding box center [458, 428] width 148 height 41
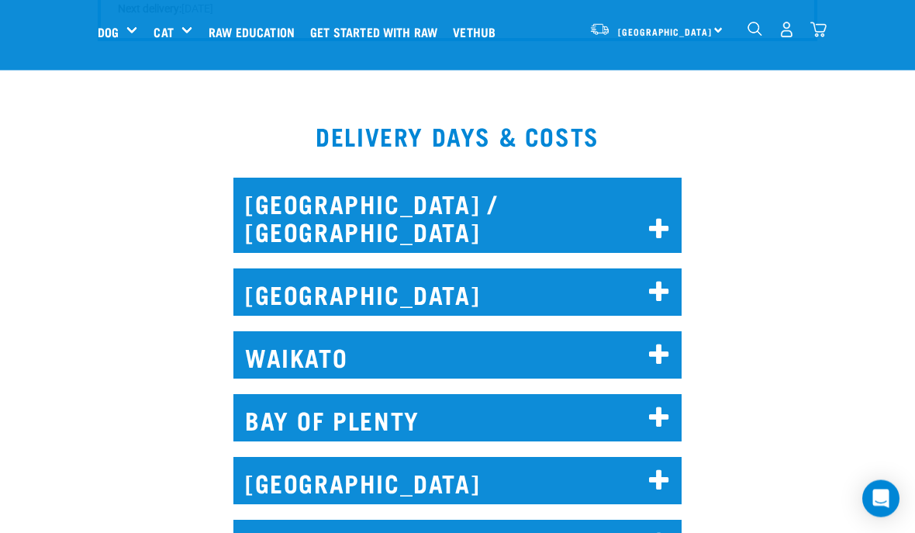
scroll to position [1010, 0]
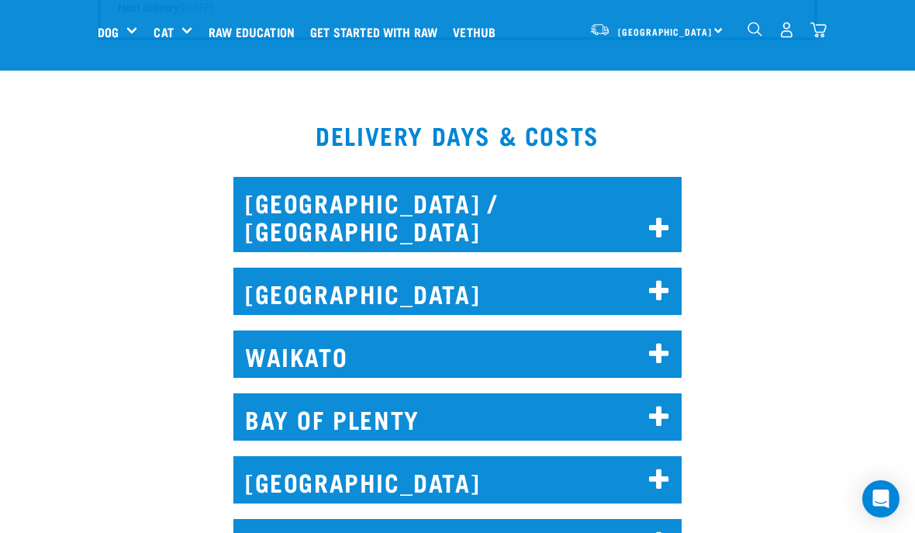
click at [661, 342] on icon at bounding box center [659, 354] width 21 height 25
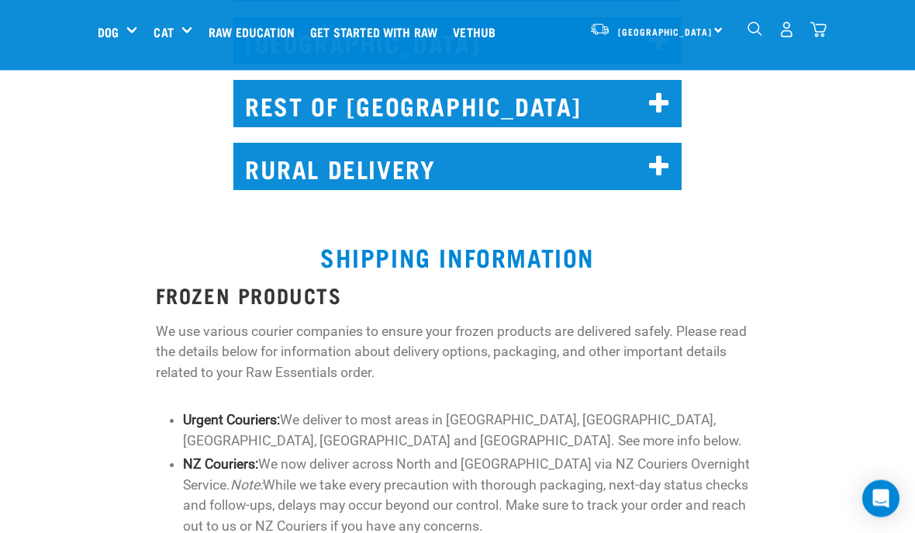
scroll to position [2004, 0]
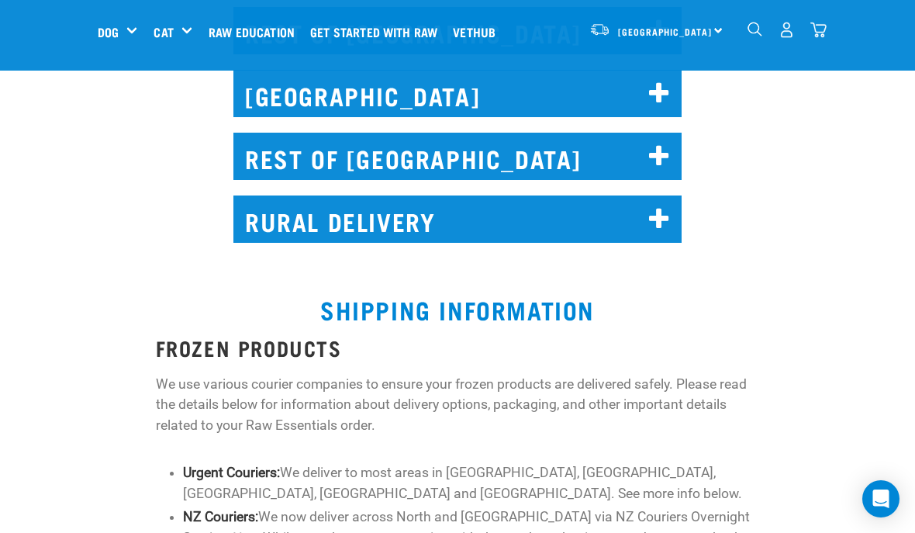
click at [654, 207] on icon at bounding box center [659, 219] width 21 height 25
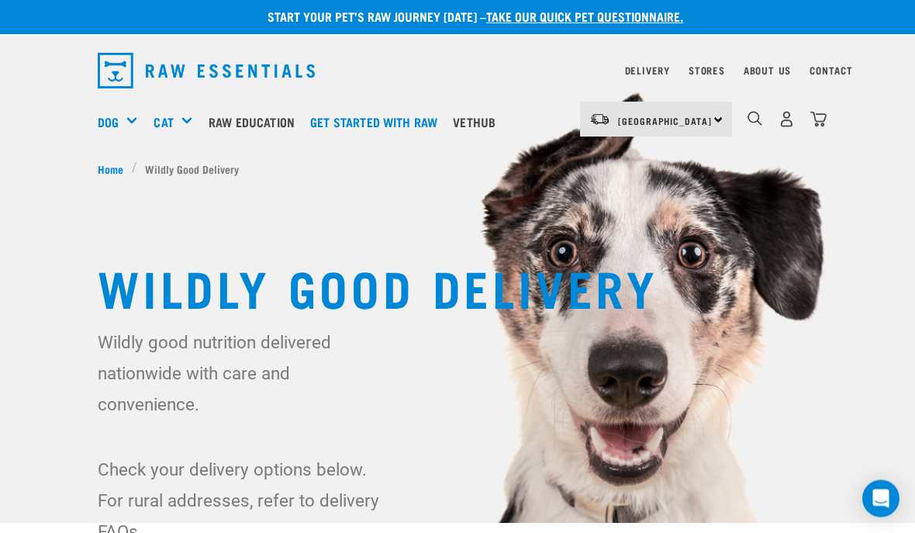
scroll to position [0, 0]
